Goal: Book appointment/travel/reservation

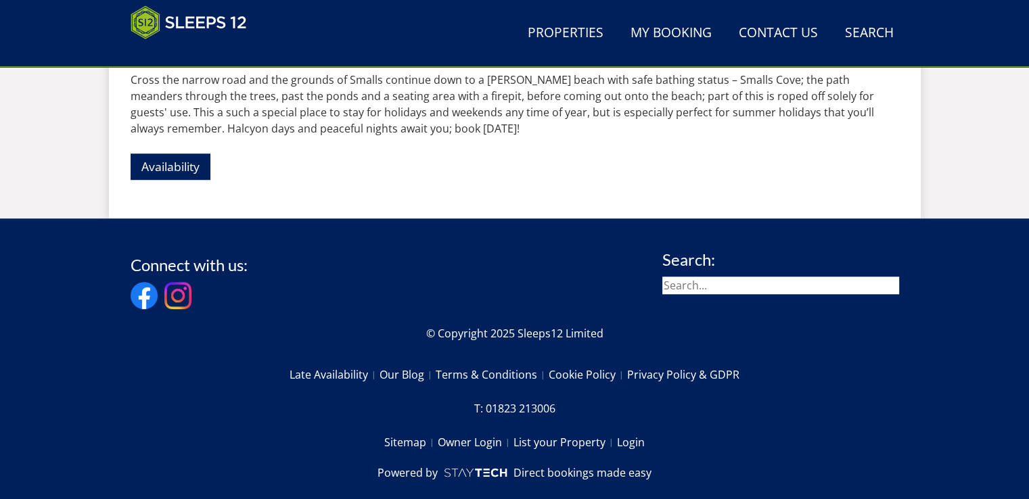
scroll to position [1007, 0]
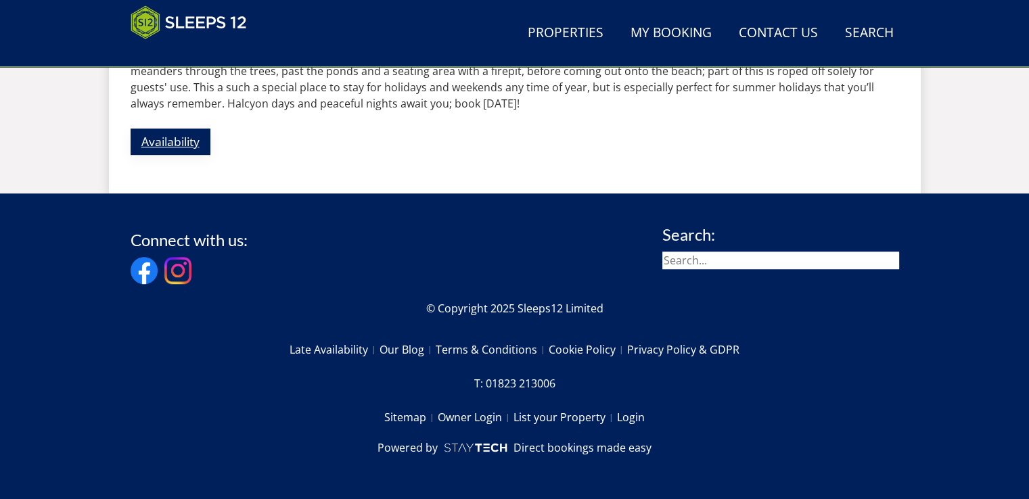
click at [171, 141] on link "Availability" at bounding box center [171, 142] width 80 height 26
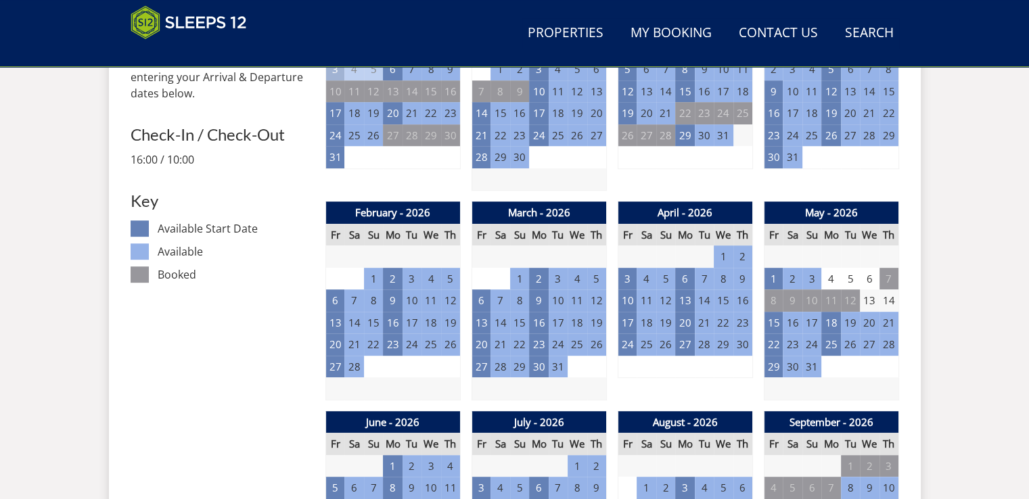
scroll to position [541, 0]
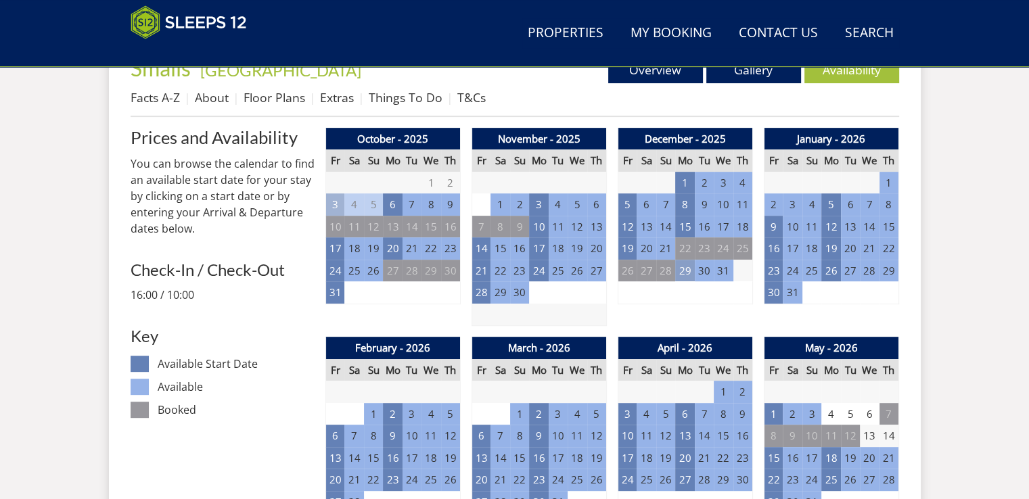
click at [686, 269] on td "29" at bounding box center [684, 271] width 19 height 22
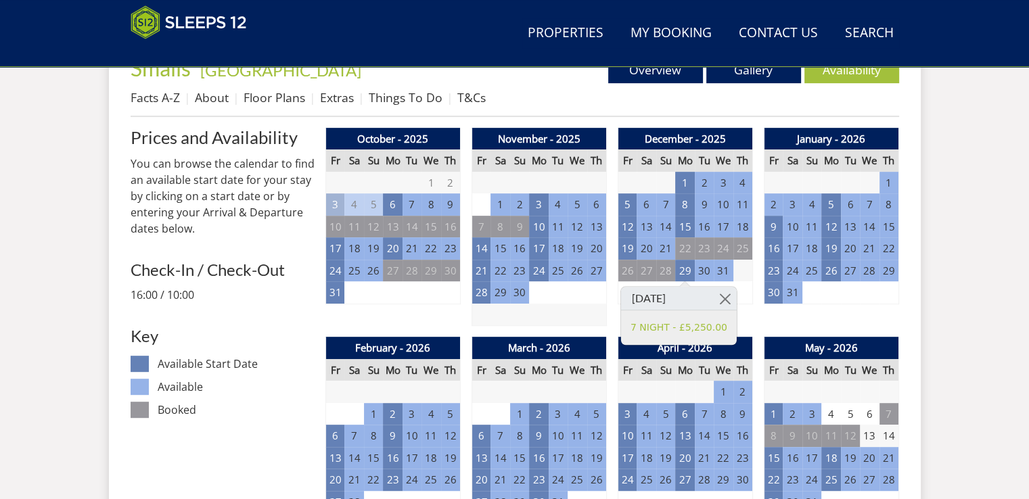
click at [841, 313] on div "January - 2026 Fr Sa Su Mo Tu We Th 26 27 28 29 30 31 1 2 3 4 5 6 7 8 9 10" at bounding box center [831, 227] width 135 height 199
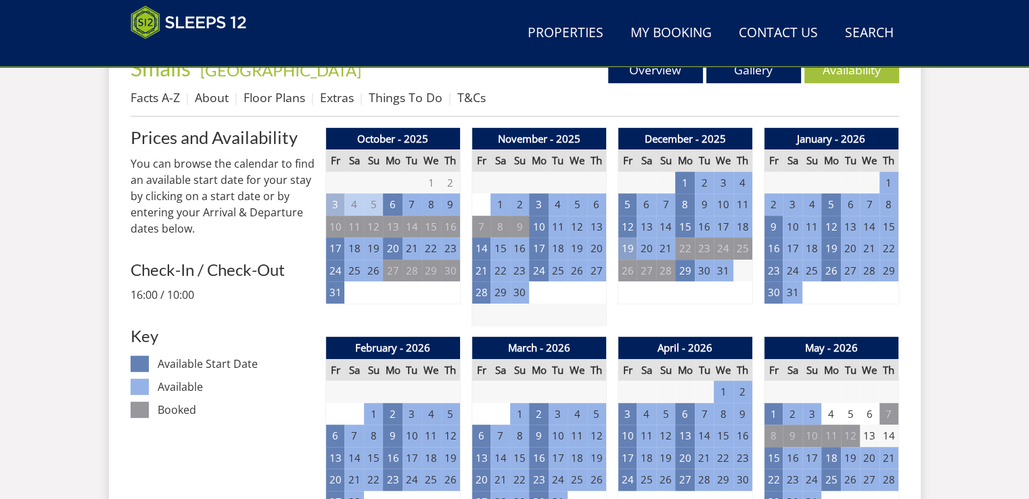
click at [626, 249] on td "19" at bounding box center [627, 248] width 19 height 22
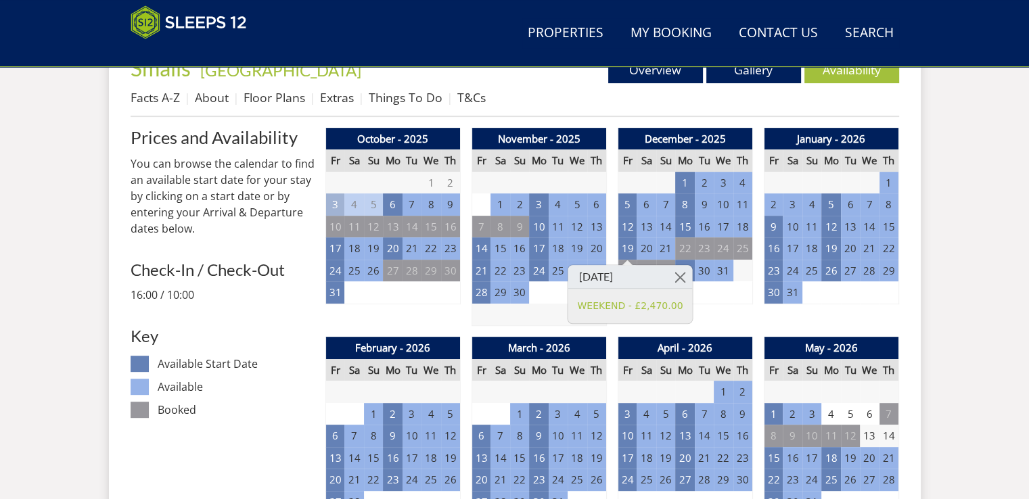
click at [773, 205] on td "2" at bounding box center [773, 204] width 19 height 22
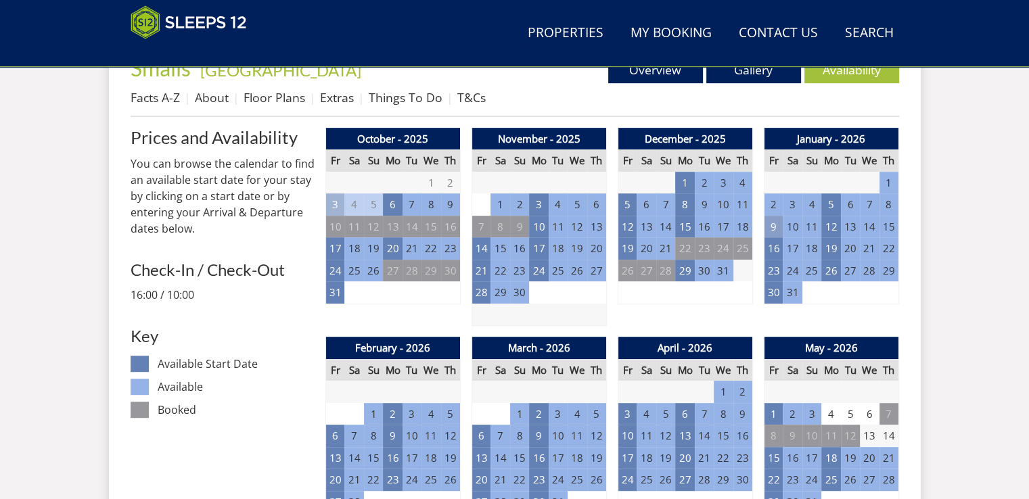
click at [771, 230] on td "9" at bounding box center [773, 227] width 19 height 22
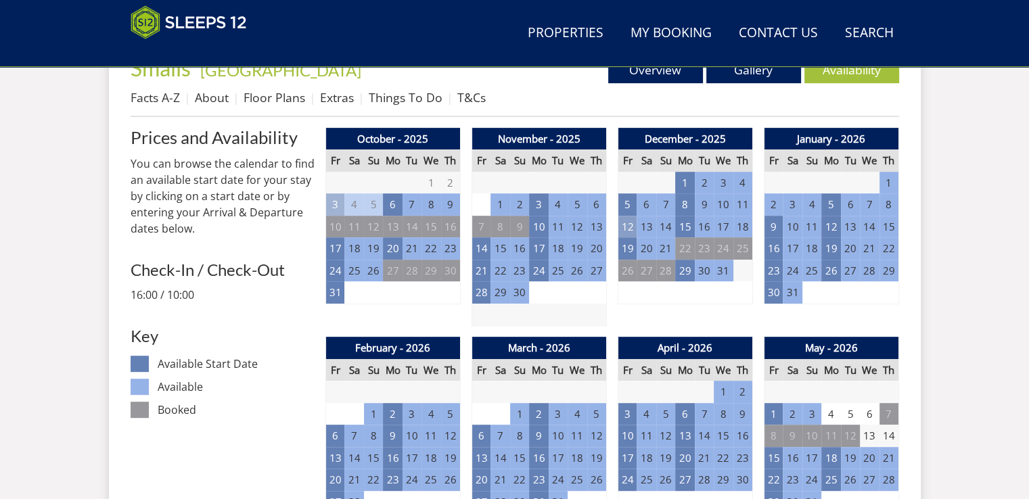
click at [628, 227] on td "12" at bounding box center [627, 227] width 19 height 22
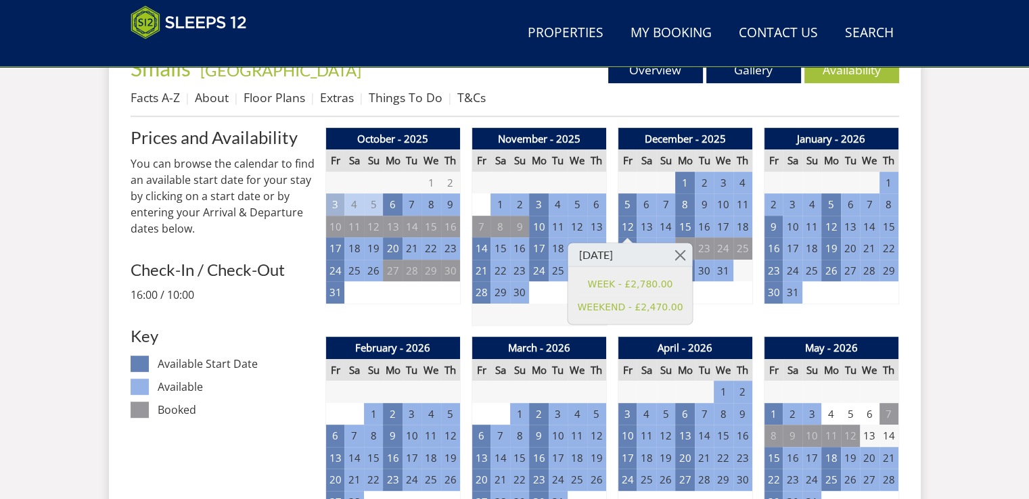
click at [702, 303] on td "6" at bounding box center [704, 292] width 19 height 22
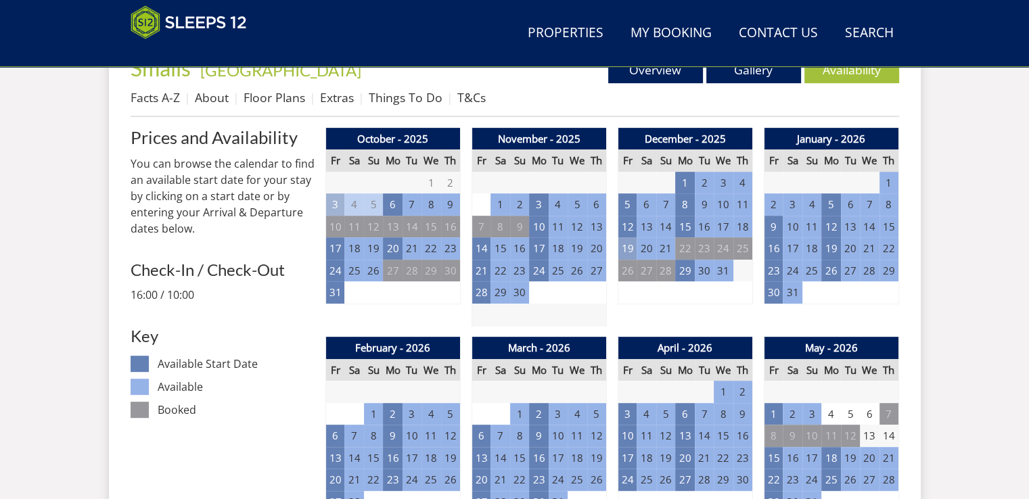
click at [630, 254] on td "19" at bounding box center [627, 248] width 19 height 22
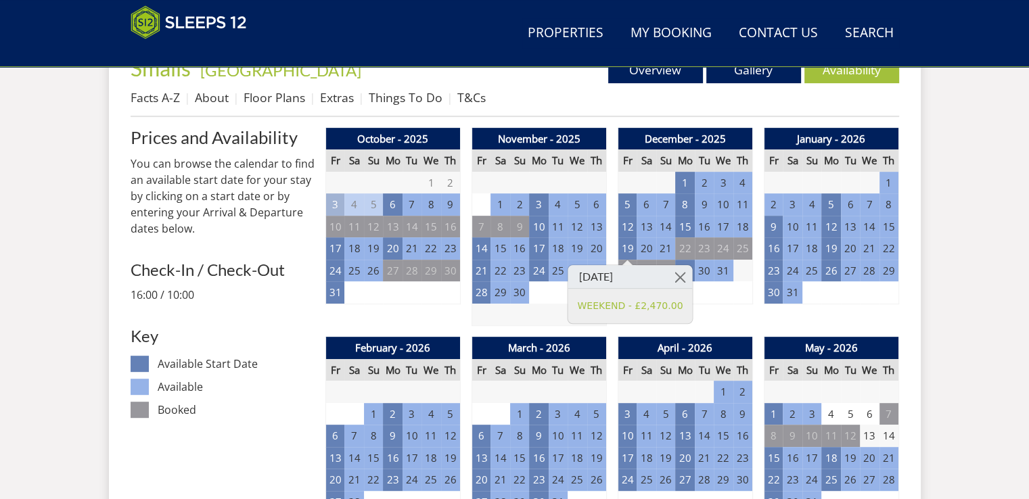
click at [774, 204] on td "2" at bounding box center [773, 204] width 19 height 22
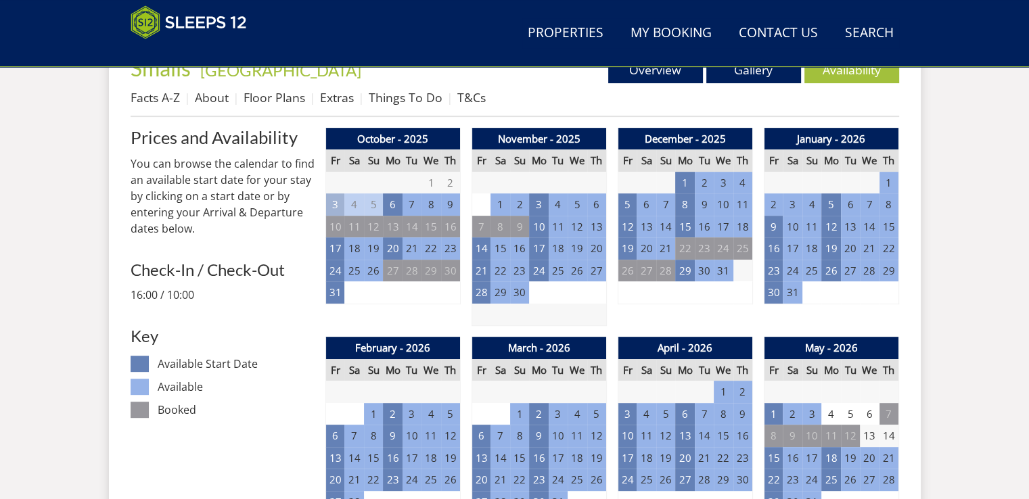
click at [773, 202] on td "2" at bounding box center [773, 204] width 19 height 22
click at [773, 218] on td "9" at bounding box center [773, 227] width 19 height 22
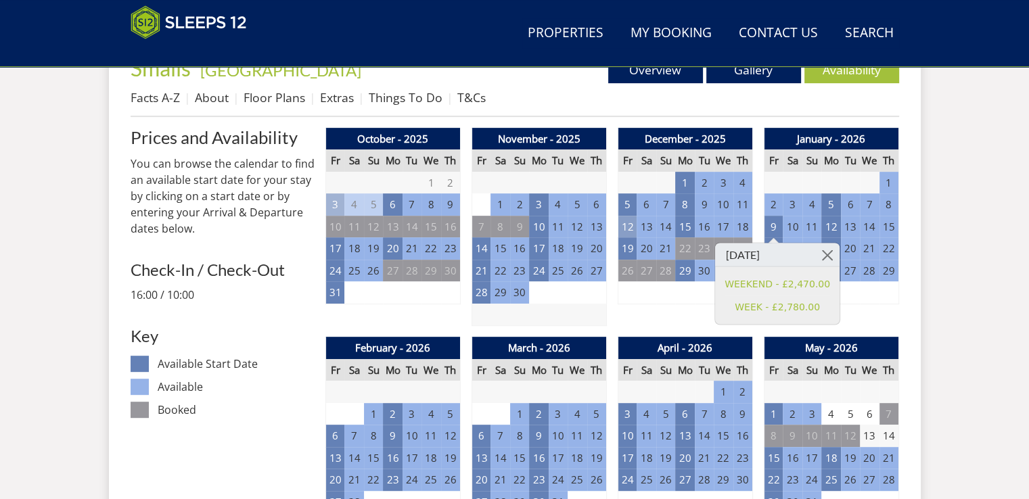
click at [625, 227] on td "12" at bounding box center [627, 227] width 19 height 22
